Goal: Task Accomplishment & Management: Manage account settings

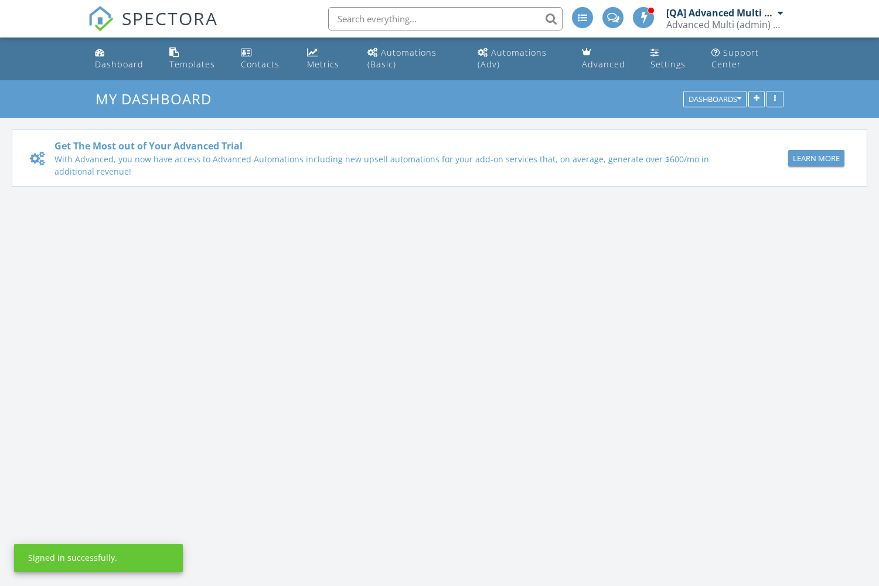
scroll to position [1067, 879]
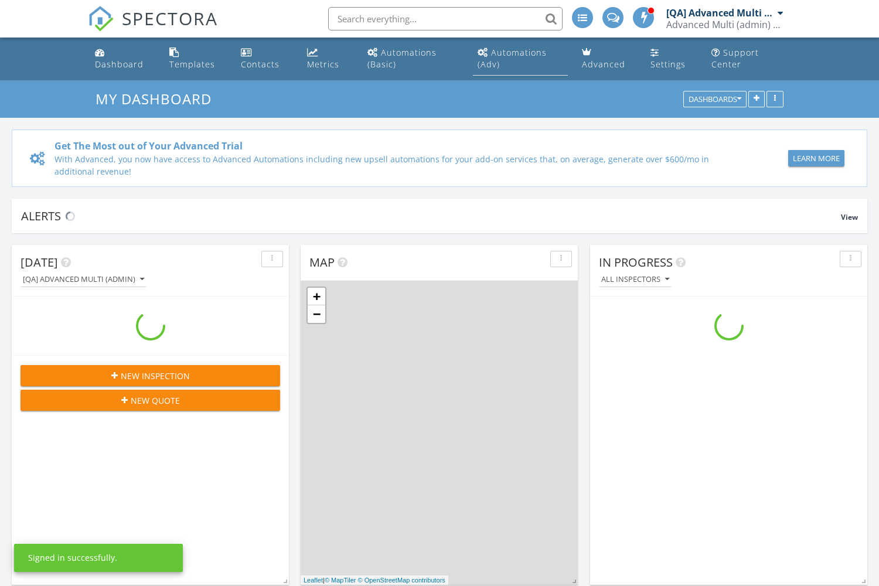
click at [519, 52] on div "Automations (Adv)" at bounding box center [512, 58] width 69 height 23
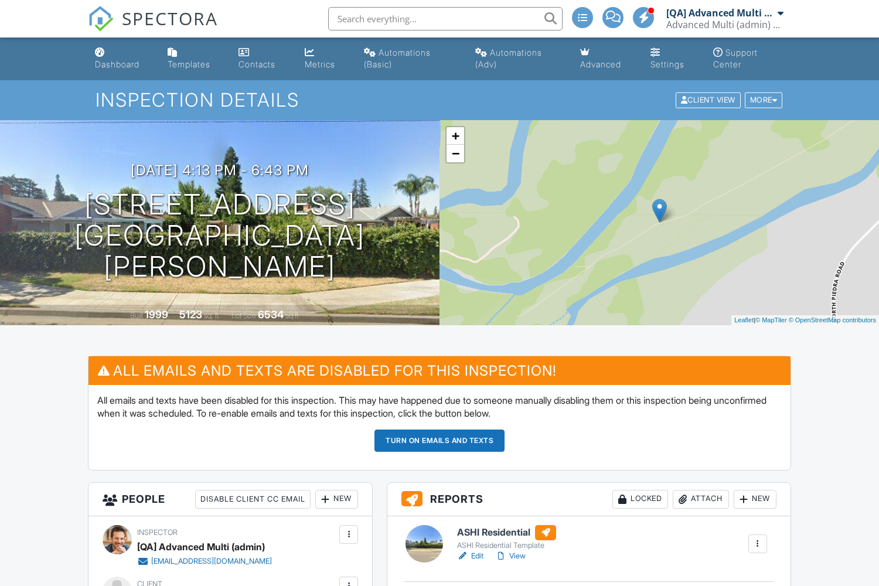
click at [336, 499] on div "New" at bounding box center [336, 499] width 43 height 19
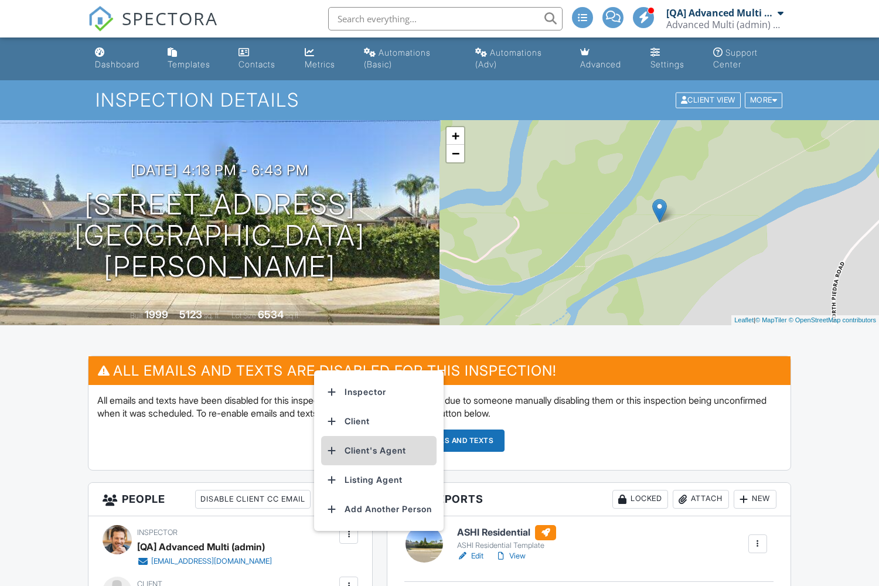
click at [381, 450] on li "Client's Agent" at bounding box center [378, 450] width 115 height 29
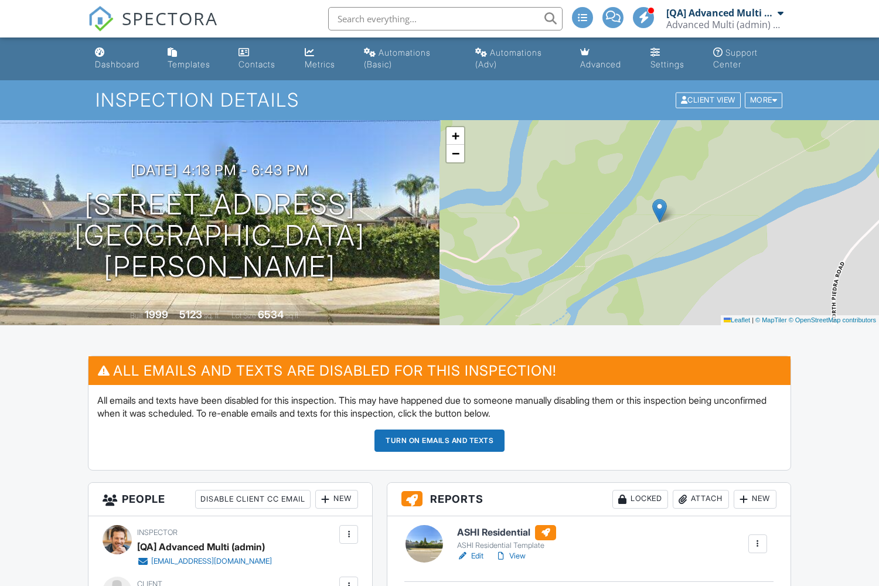
scroll to position [391, 0]
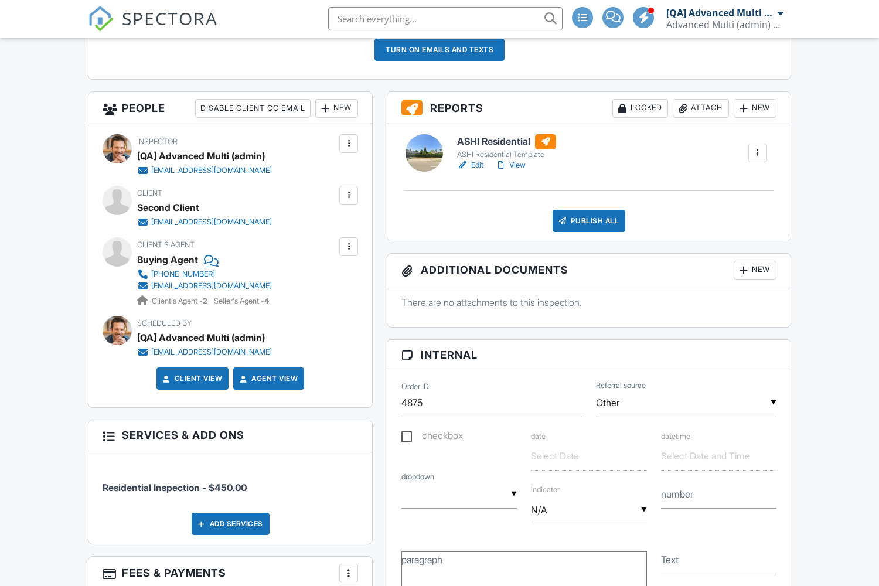
click at [698, 108] on div "Attach" at bounding box center [701, 108] width 56 height 19
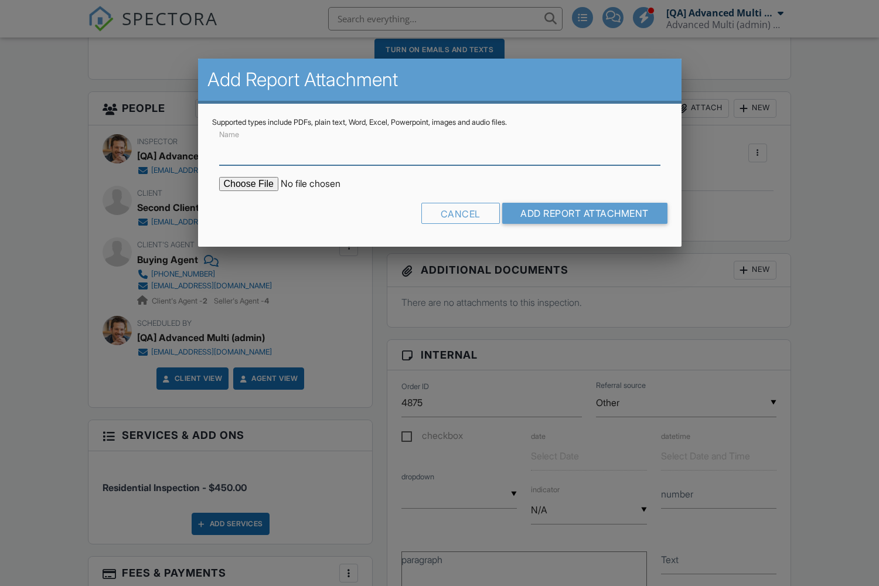
type input "C:\fakepath\Lorem ipsum dolor sit amet.docx"
click at [439, 151] on input "Name" at bounding box center [439, 151] width 441 height 29
click at [582, 213] on input "Add Report Attachment" at bounding box center [585, 213] width 166 height 21
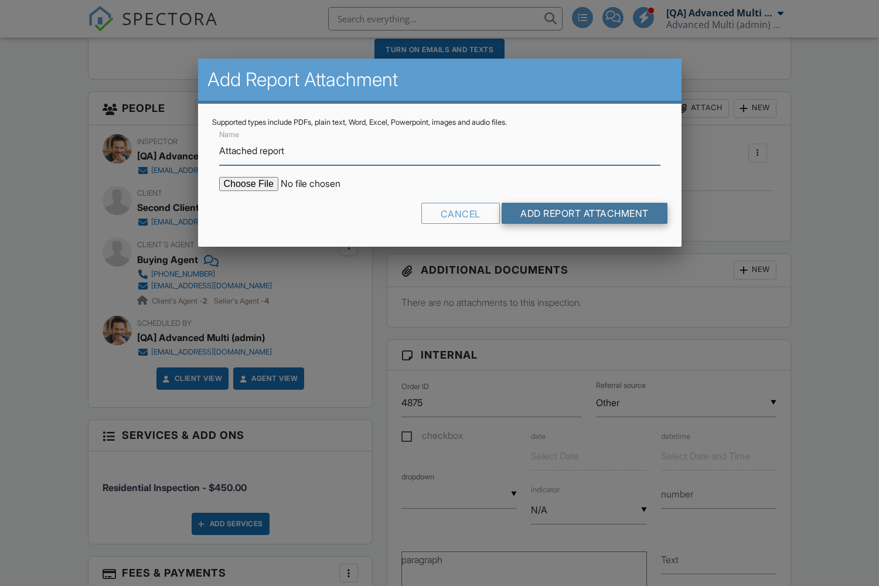
type input "Attached report"
click at [582, 213] on input "Add Report Attachment" at bounding box center [585, 213] width 166 height 21
